Goal: Contribute content

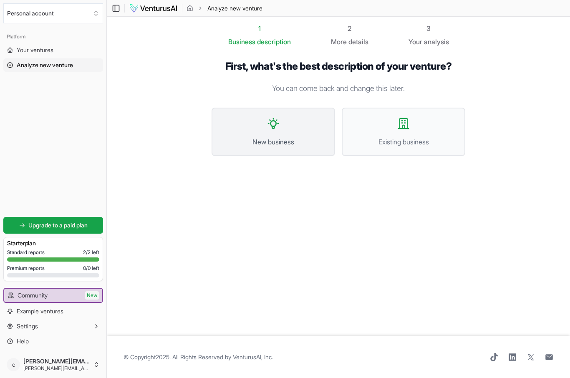
click at [301, 143] on span "New business" at bounding box center [273, 142] width 105 height 10
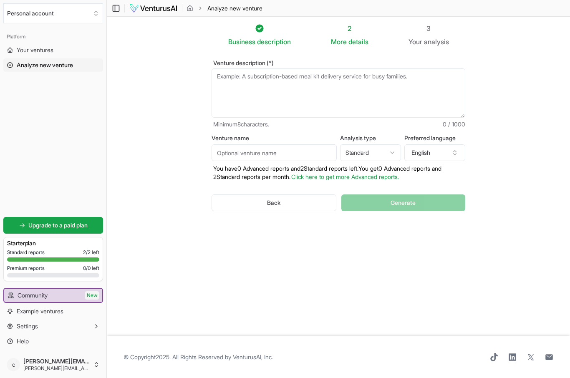
click at [233, 75] on textarea "Venture description (*)" at bounding box center [338, 92] width 254 height 49
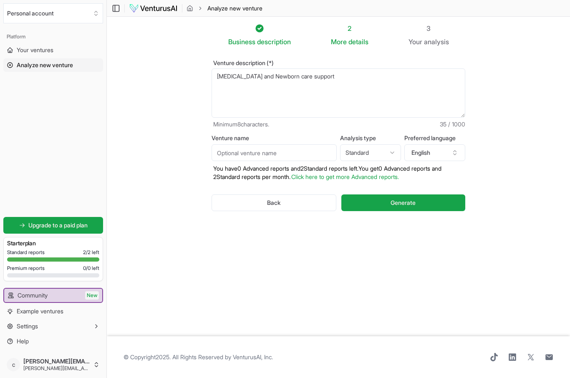
type textarea "[MEDICAL_DATA] and Newborn care support"
click at [248, 153] on input "Venture name" at bounding box center [273, 152] width 125 height 17
type input "Baby Steps Newborn care"
click at [387, 156] on html "Personal account Platform Your ventures Analyze new venture Get started for fre…" at bounding box center [285, 189] width 570 height 378
click at [421, 201] on html "Personal account Platform Your ventures Analyze new venture Get started for fre…" at bounding box center [285, 189] width 570 height 378
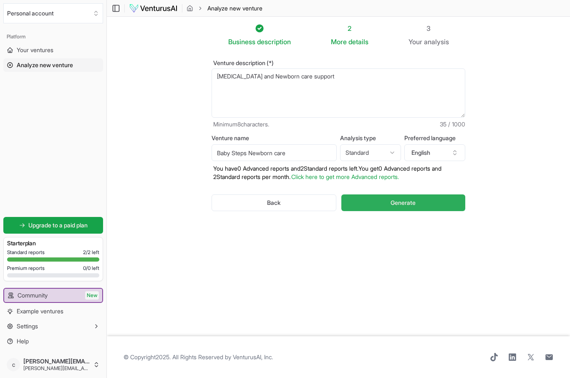
click at [423, 202] on button "Generate" at bounding box center [403, 202] width 124 height 17
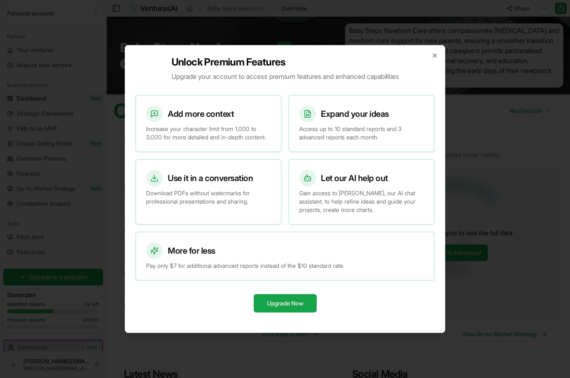
scroll to position [29, 0]
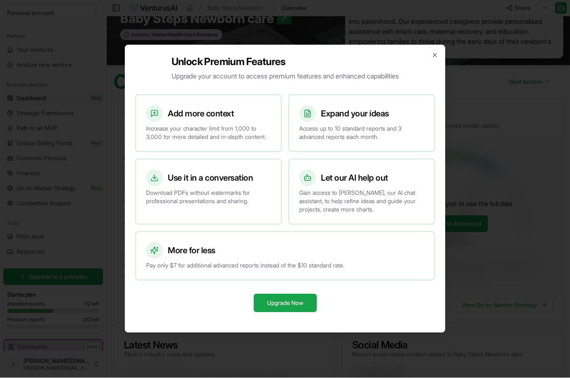
click at [439, 48] on div "Unlock Premium Features Upgrade your account to access premium features and enh…" at bounding box center [285, 189] width 320 height 288
